Goal: Check status: Check status

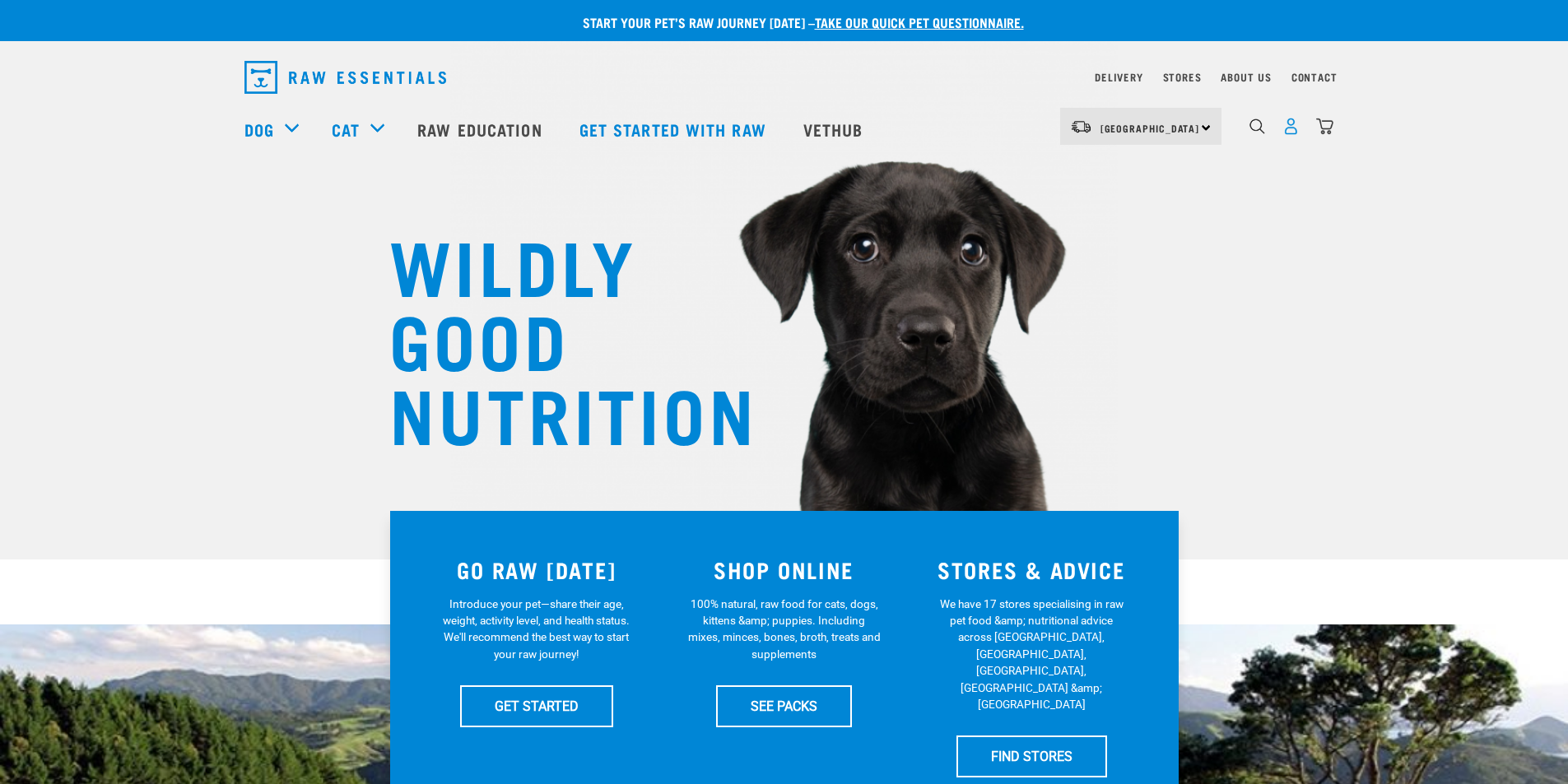
click at [1294, 135] on img "dropdown navigation" at bounding box center [1291, 126] width 18 height 18
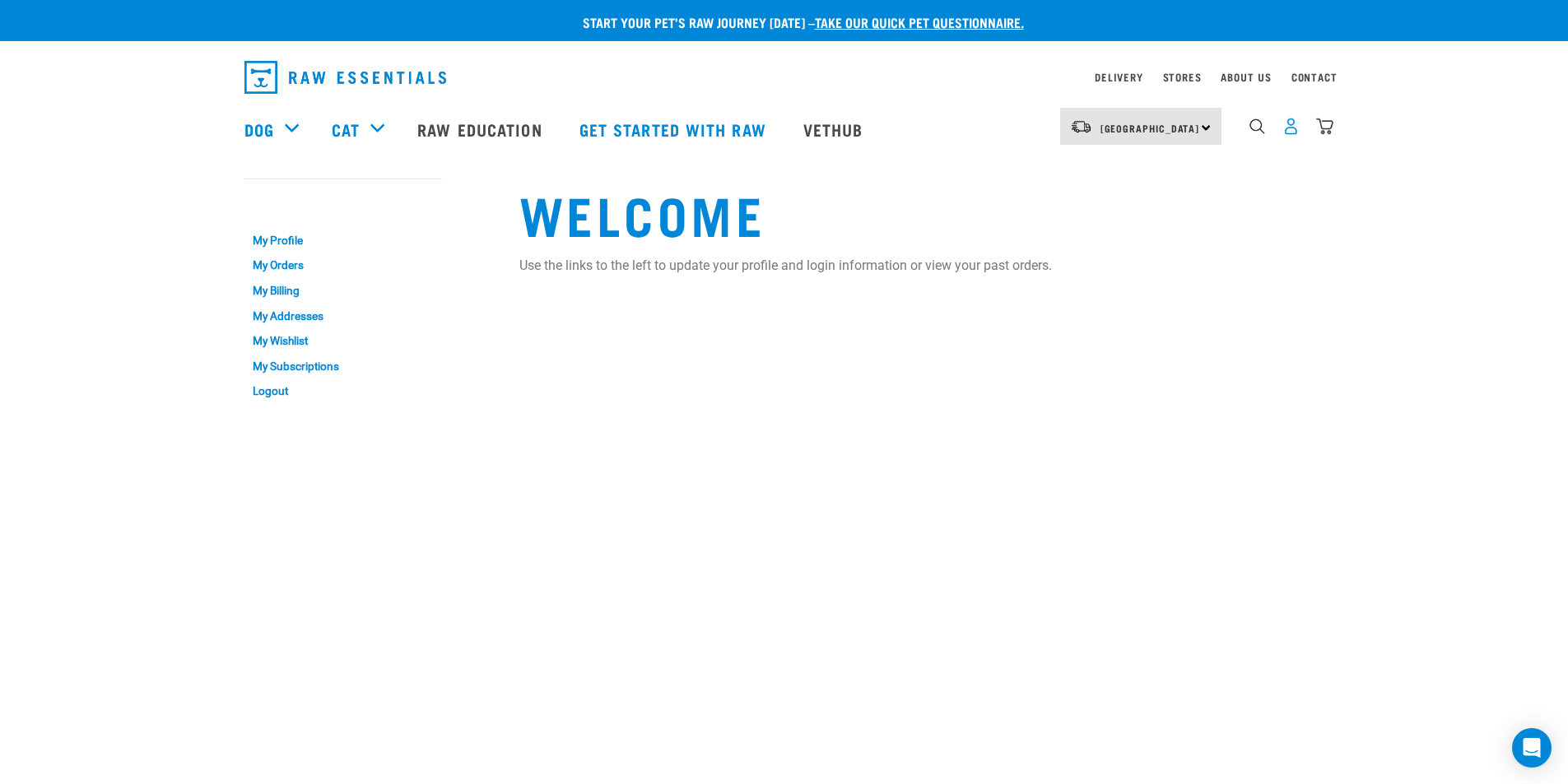
click at [1288, 127] on img "dropdown navigation" at bounding box center [1291, 126] width 18 height 18
click at [288, 260] on link "My Orders" at bounding box center [343, 266] width 197 height 25
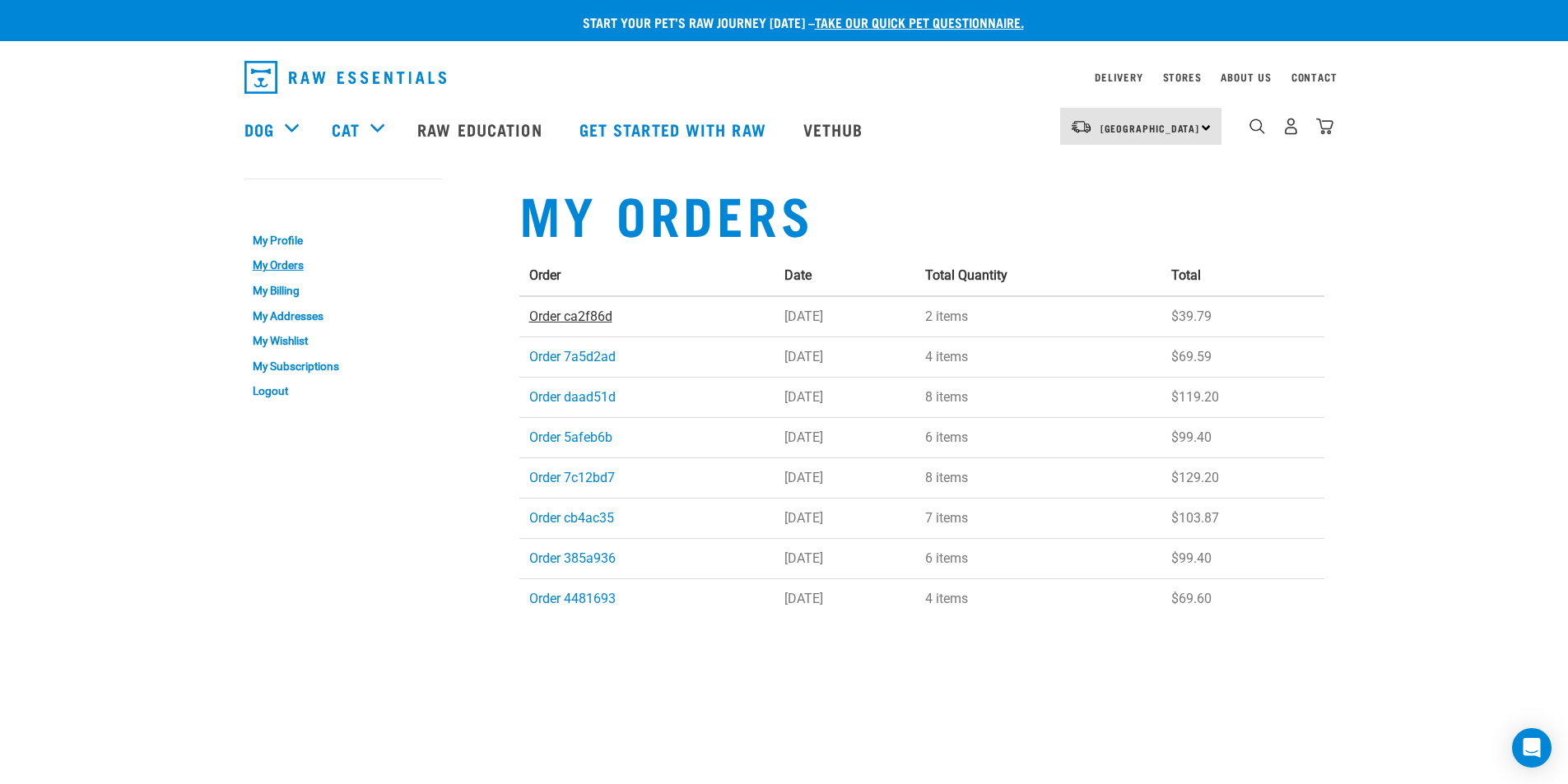
click at [551, 316] on link "Order ca2f86d" at bounding box center [570, 317] width 83 height 16
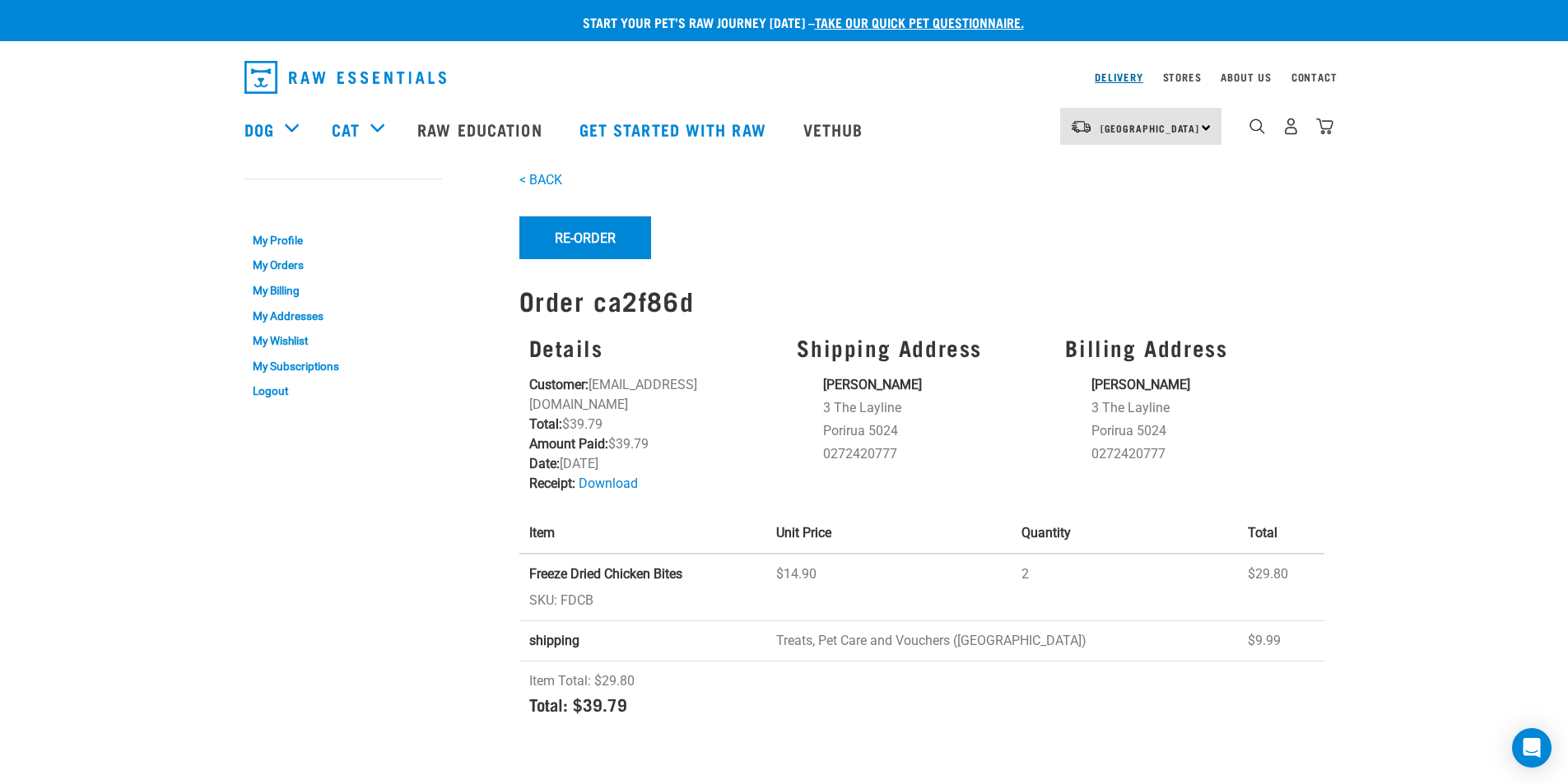
click at [1108, 74] on link "Delivery" at bounding box center [1118, 76] width 47 height 6
